Goal: Information Seeking & Learning: Check status

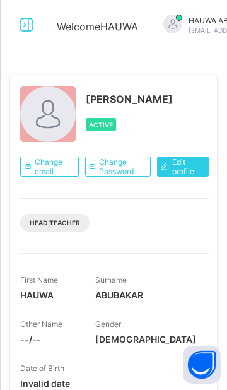
click at [24, 28] on icon at bounding box center [26, 25] width 21 height 18
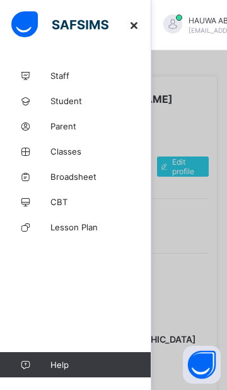
click at [87, 180] on span "Broadsheet" at bounding box center [101, 177] width 101 height 10
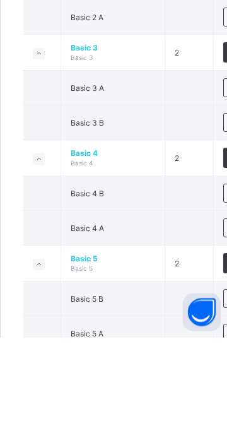
scroll to position [555, 0]
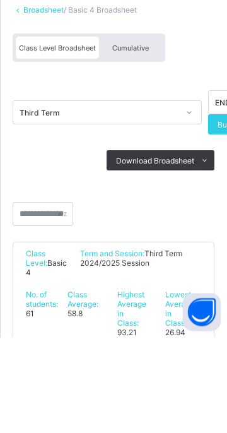
click at [138, 142] on span "Cumulative" at bounding box center [130, 144] width 37 height 9
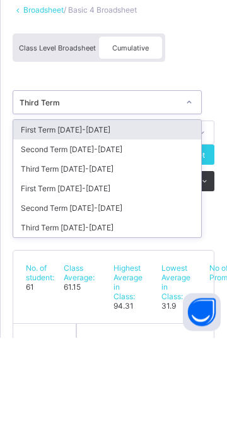
click at [97, 324] on div "Third Term 2024-2025" at bounding box center [107, 324] width 188 height 20
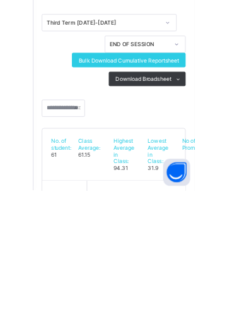
scroll to position [51, 0]
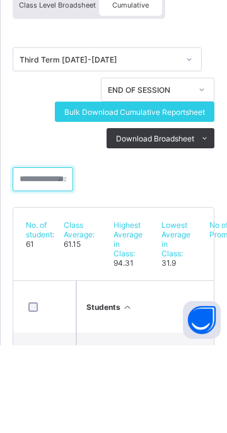
click at [44, 262] on input "text" at bounding box center [43, 267] width 61 height 24
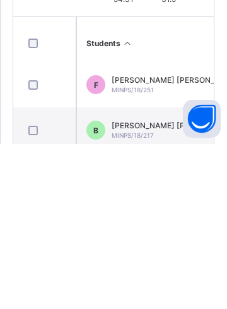
scroll to position [378, 0]
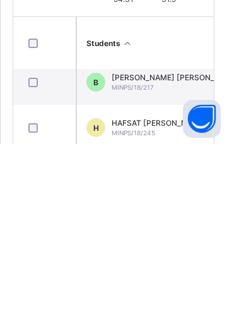
type input "**"
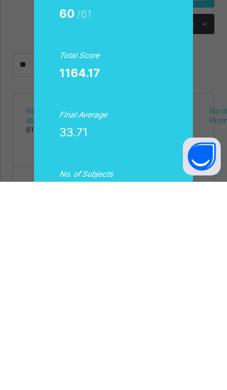
scroll to position [0, 1]
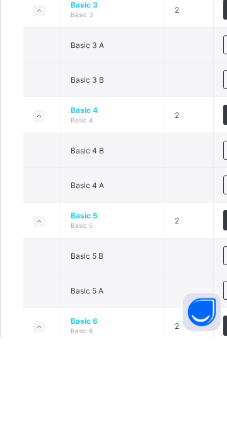
scroll to position [601, 0]
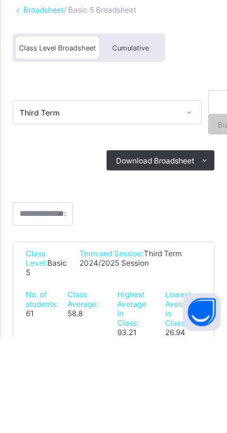
scroll to position [143, 0]
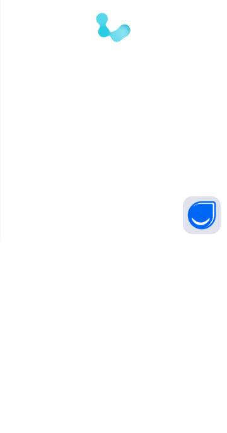
click at [146, 80] on div at bounding box center [113, 216] width 227 height 433
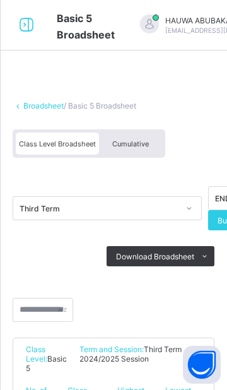
click at [136, 147] on span "Cumulative" at bounding box center [130, 144] width 37 height 9
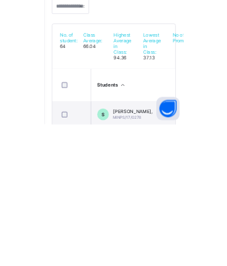
scroll to position [94, 0]
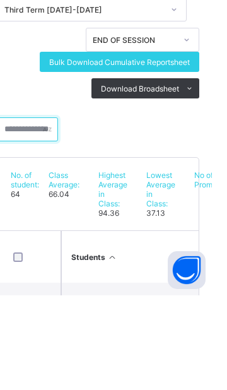
click at [41, 221] on input "text" at bounding box center [43, 224] width 61 height 24
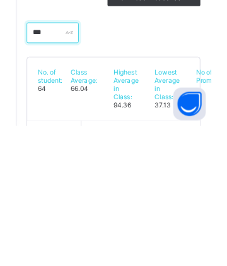
scroll to position [138, 0]
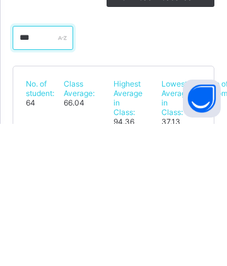
type input "***"
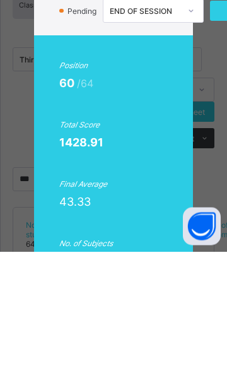
scroll to position [0, 1]
